Goal: Information Seeking & Learning: Understand process/instructions

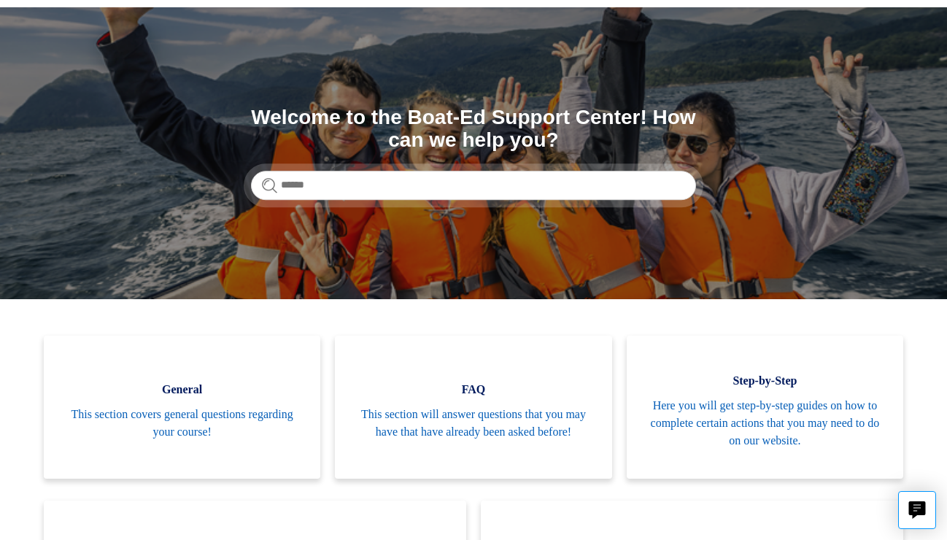
scroll to position [220, 0]
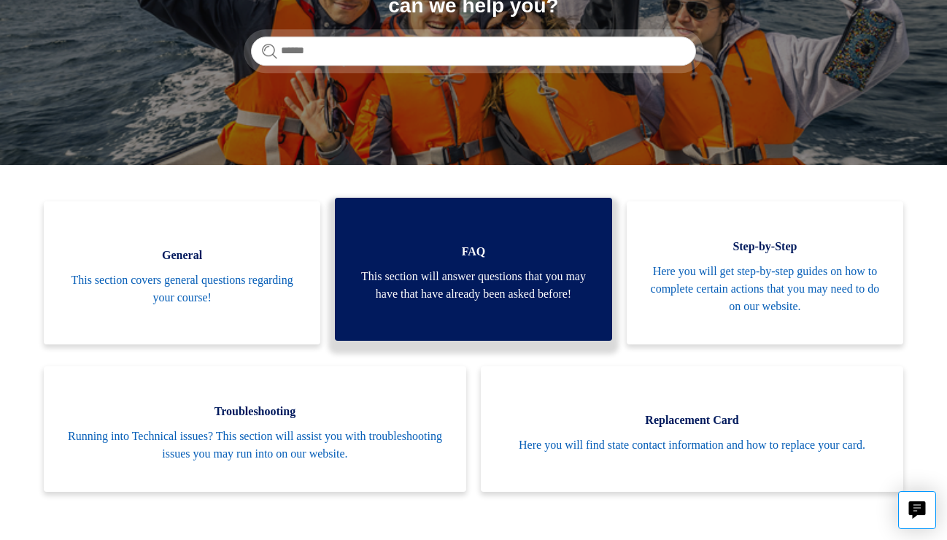
click at [592, 311] on link "FAQ This section will answer questions that you may have that have already been…" at bounding box center [473, 269] width 277 height 143
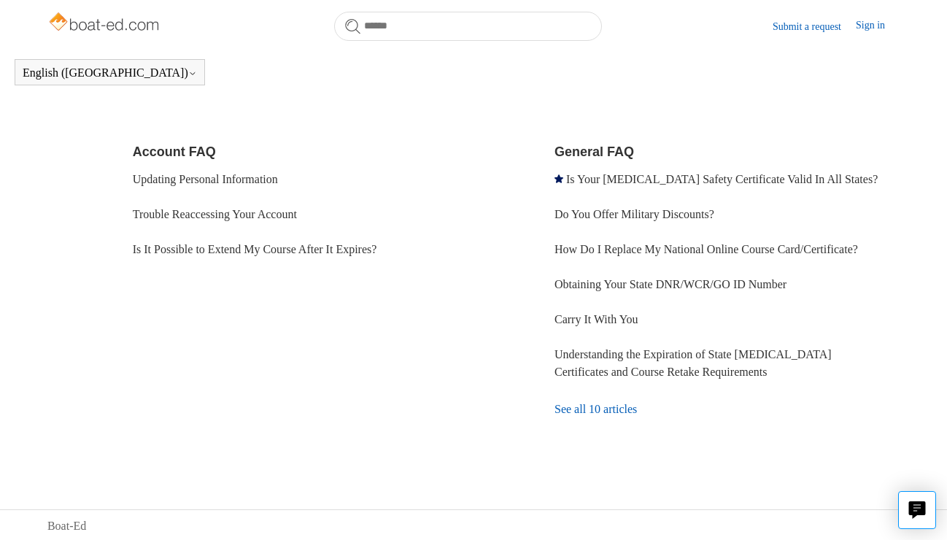
scroll to position [463, 0]
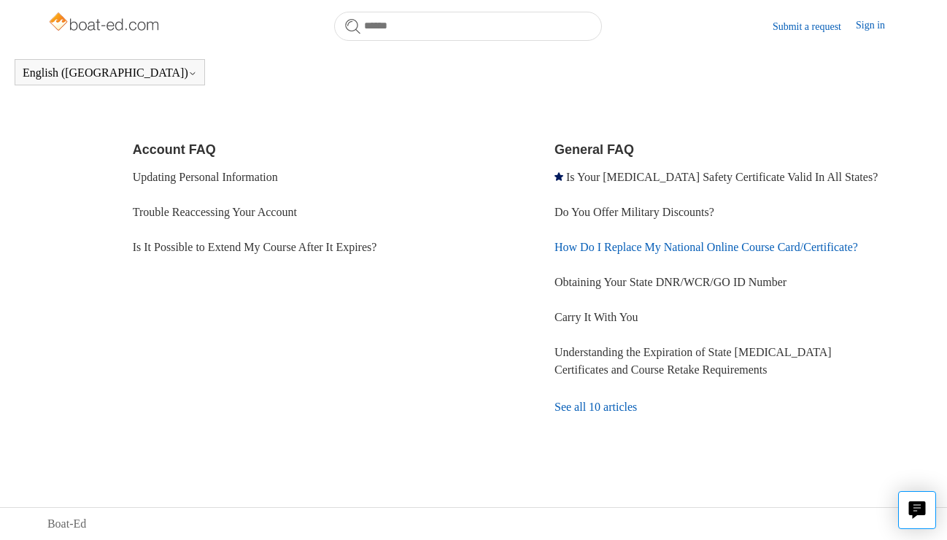
click at [610, 241] on link "How Do I Replace My National Online Course Card/Certificate?" at bounding box center [707, 247] width 304 height 12
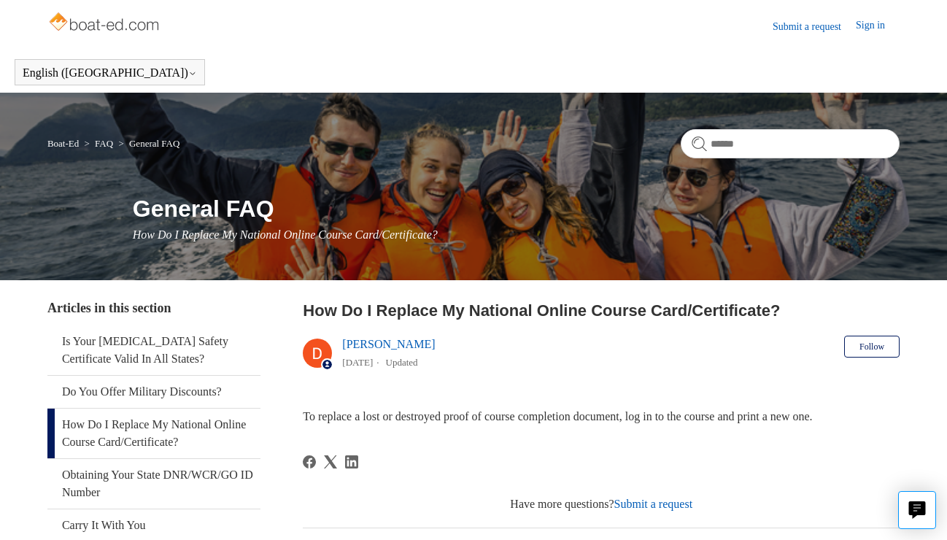
scroll to position [252, 0]
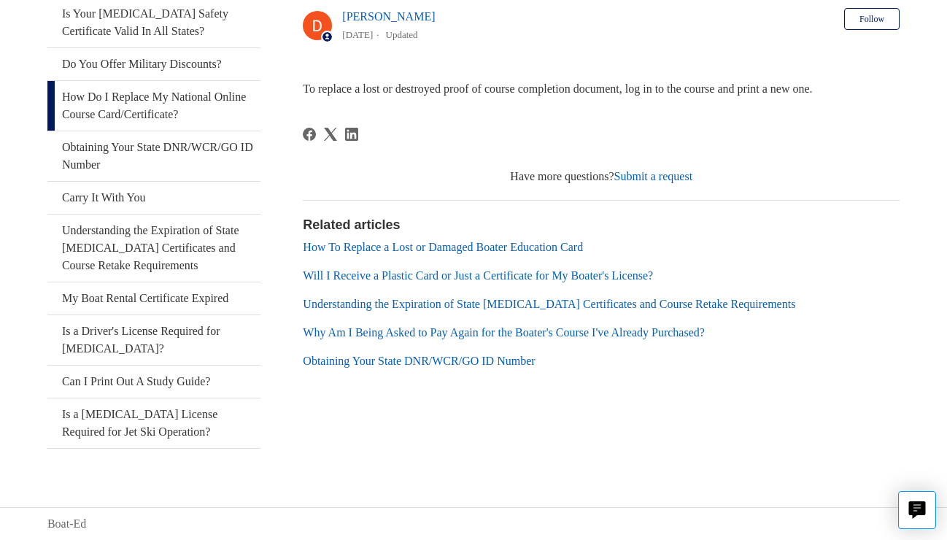
click at [583, 251] on link "How To Replace a Lost or Damaged Boater Education Card" at bounding box center [443, 247] width 280 height 12
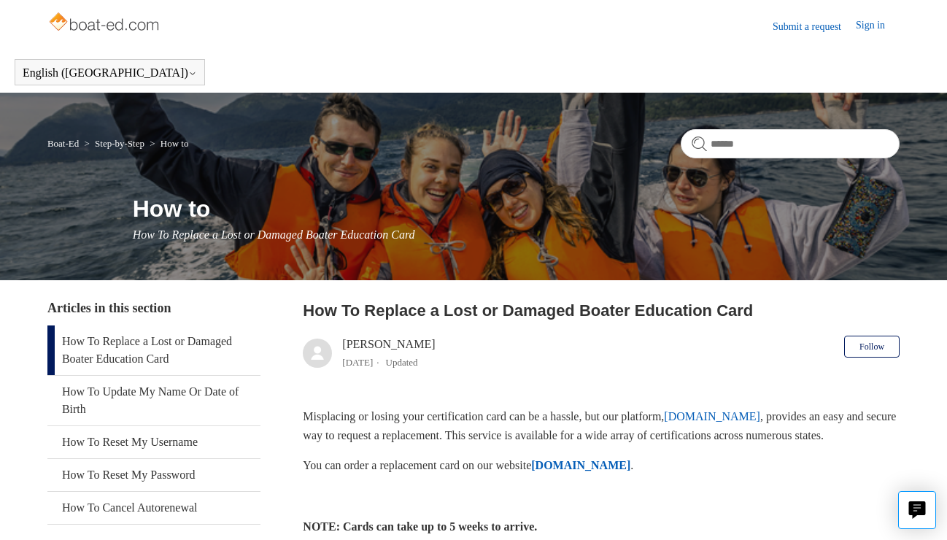
scroll to position [150, 0]
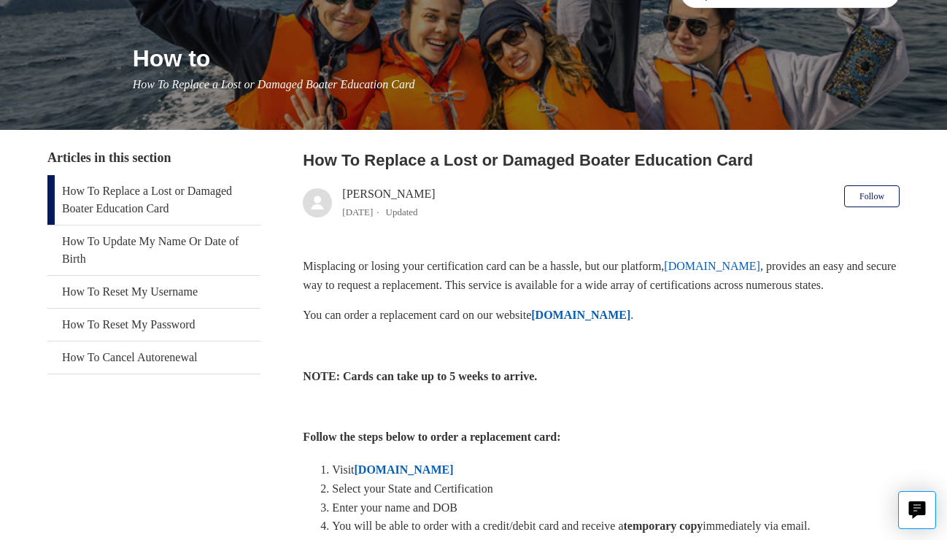
click at [631, 321] on strong "ILostMyCard.com" at bounding box center [580, 315] width 99 height 12
